Goal: Navigation & Orientation: Find specific page/section

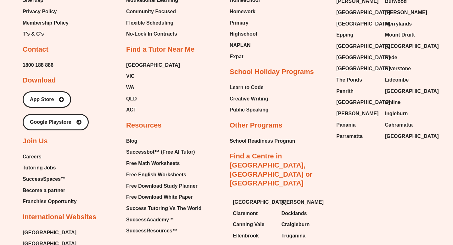
scroll to position [4781, 0]
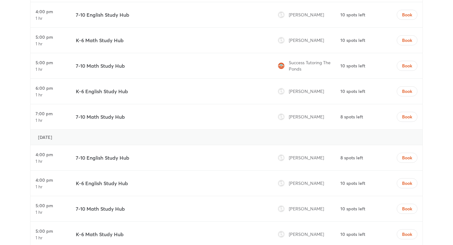
scroll to position [1797, 0]
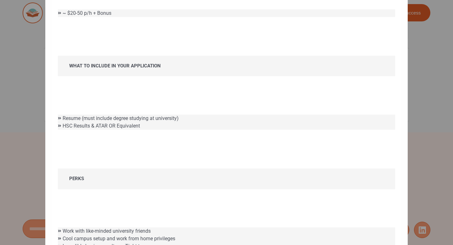
scroll to position [500, 0]
